Goal: Information Seeking & Learning: Learn about a topic

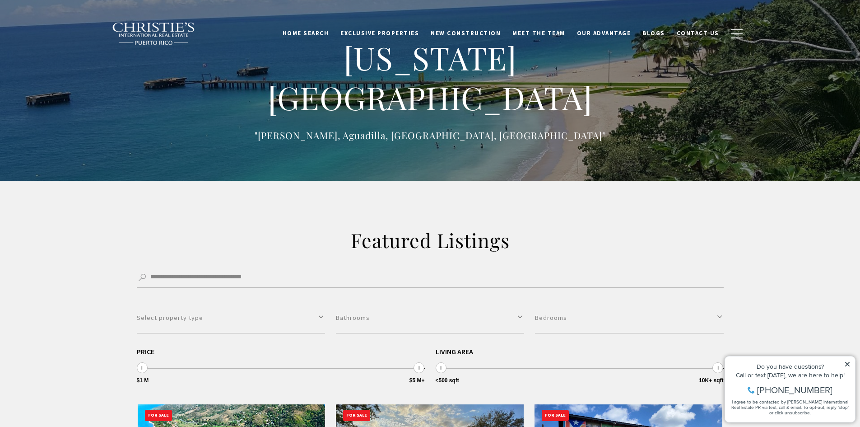
scroll to position [181, 0]
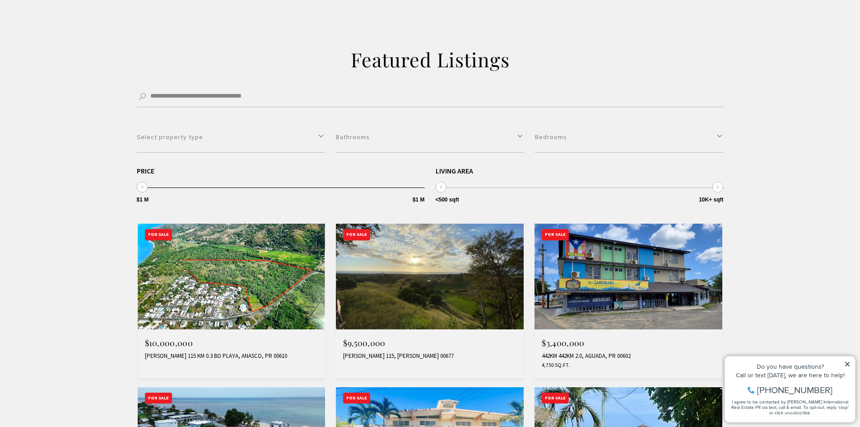
drag, startPoint x: 417, startPoint y: 189, endPoint x: 135, endPoint y: 184, distance: 282.7
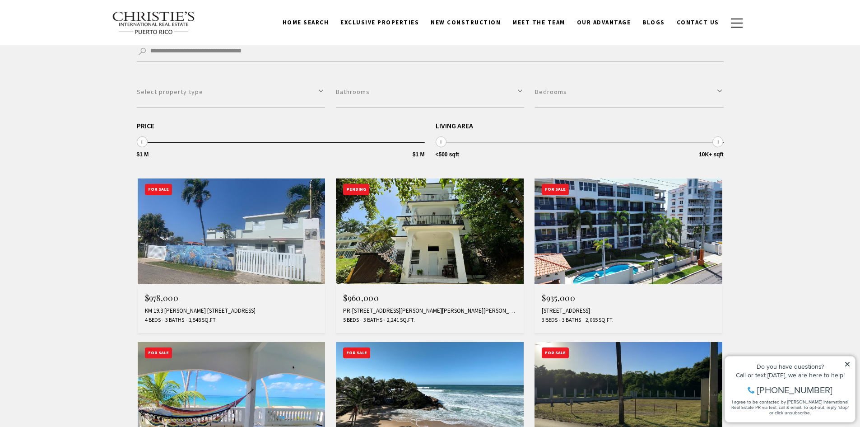
scroll to position [135, 0]
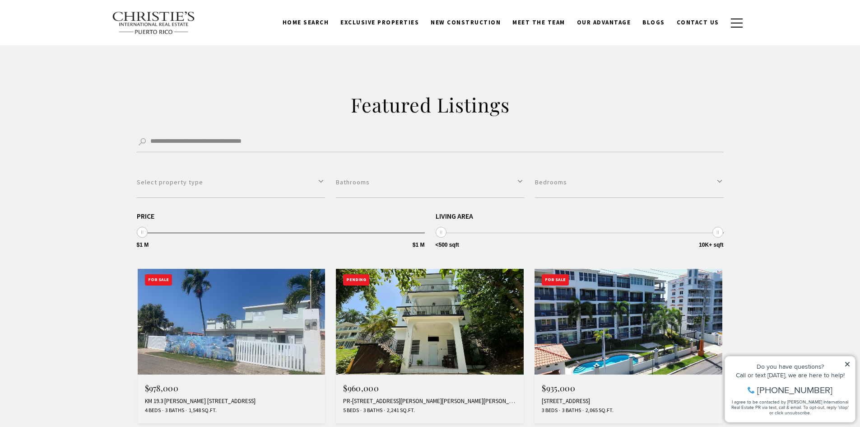
drag, startPoint x: 141, startPoint y: 232, endPoint x: 109, endPoint y: 231, distance: 32.5
type input "**********"
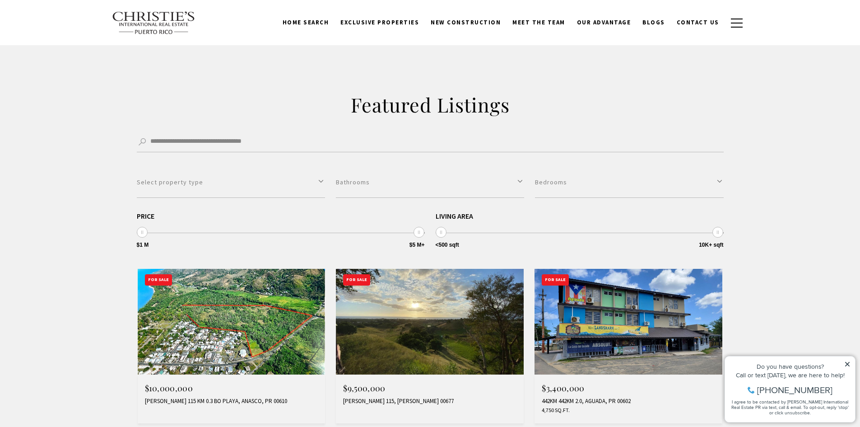
scroll to position [181, 0]
